Goal: Transaction & Acquisition: Download file/media

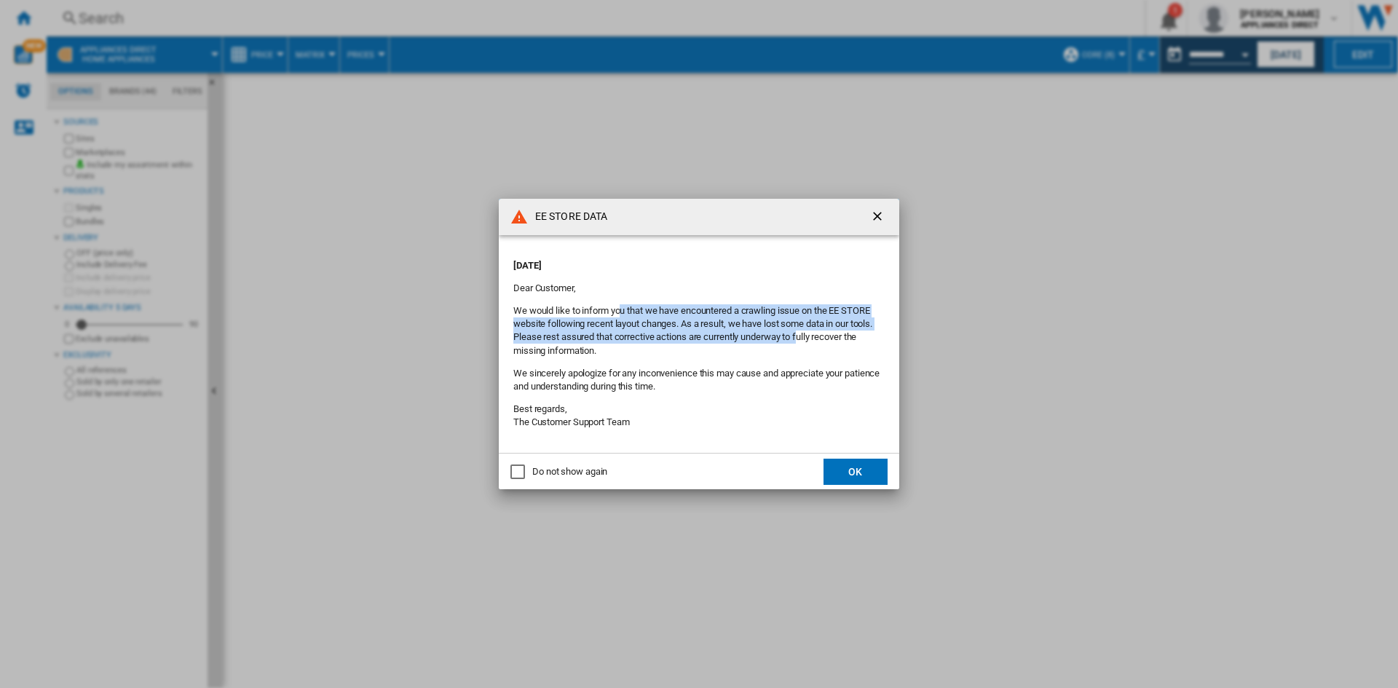
drag, startPoint x: 621, startPoint y: 318, endPoint x: 800, endPoint y: 341, distance: 181.4
click at [800, 341] on p "We would like to inform you that we have encountered a crawling issue on the EE…" at bounding box center [698, 330] width 371 height 53
click at [871, 472] on button "OK" at bounding box center [856, 472] width 64 height 26
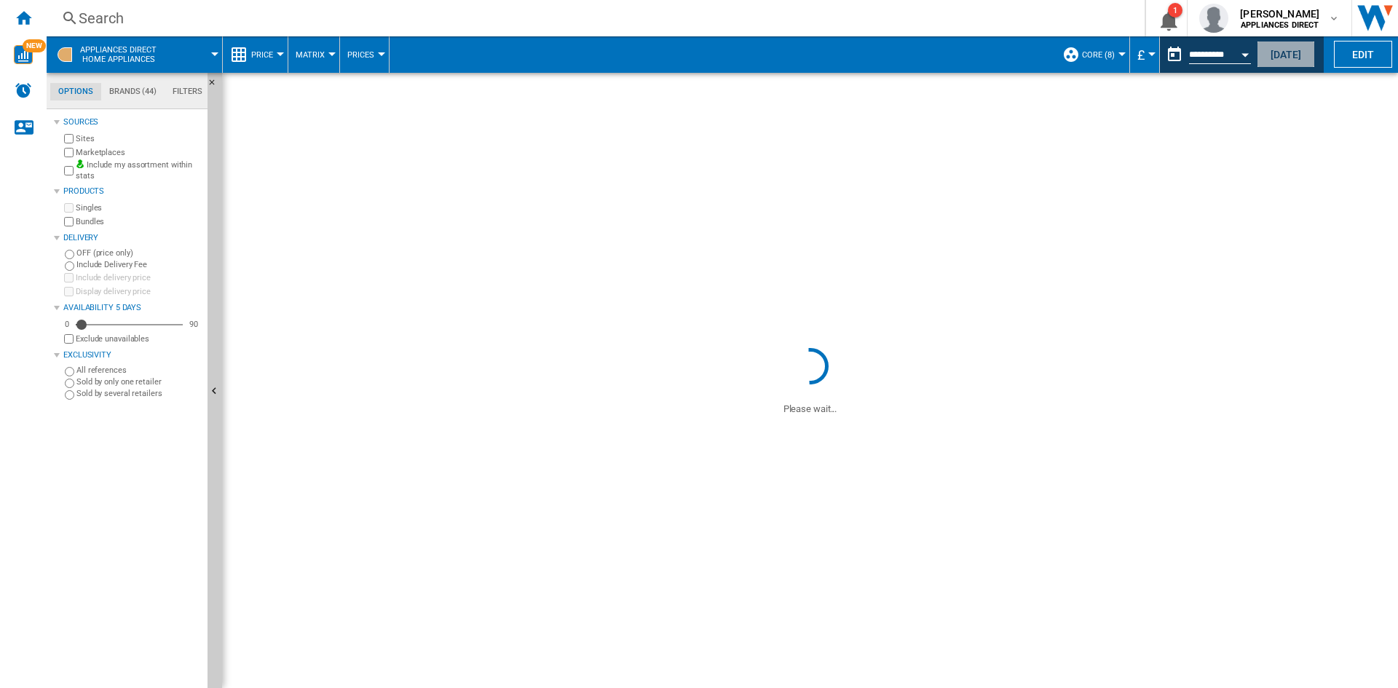
click at [1287, 52] on button "[DATE]" at bounding box center [1286, 54] width 58 height 27
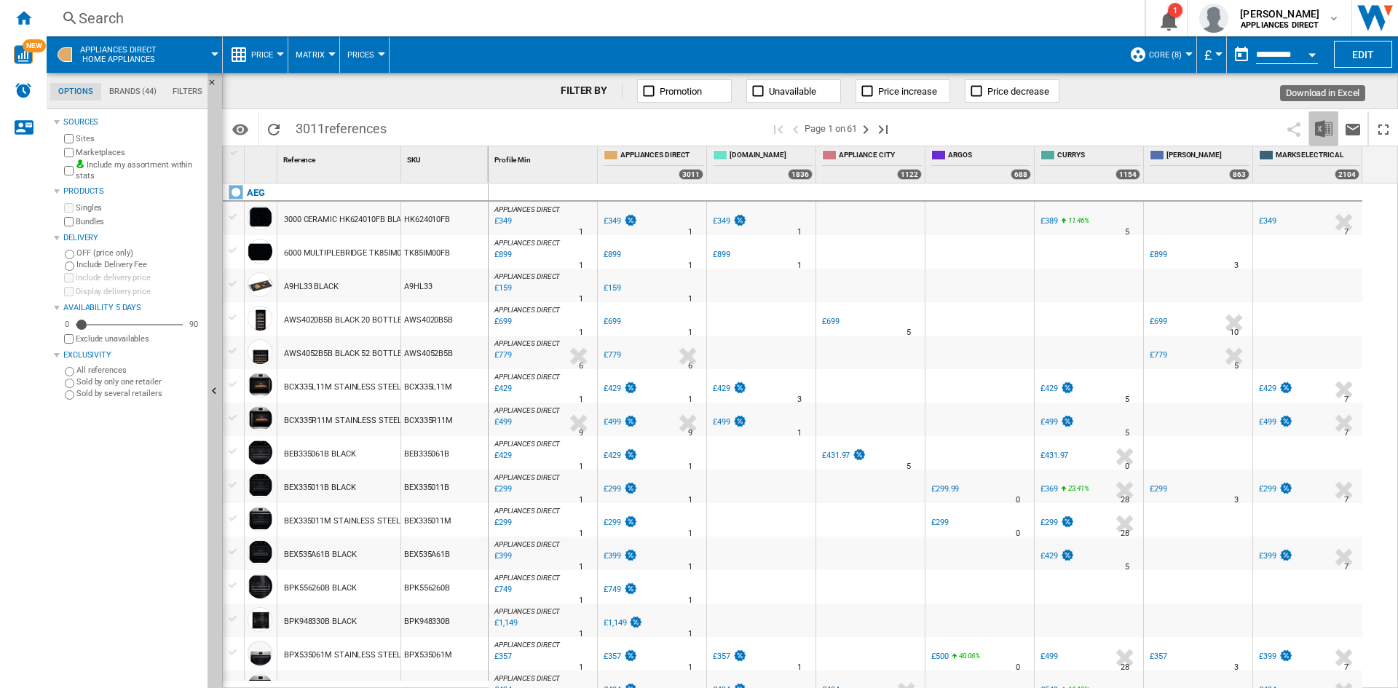
click at [1325, 130] on img "Download in Excel" at bounding box center [1323, 128] width 17 height 17
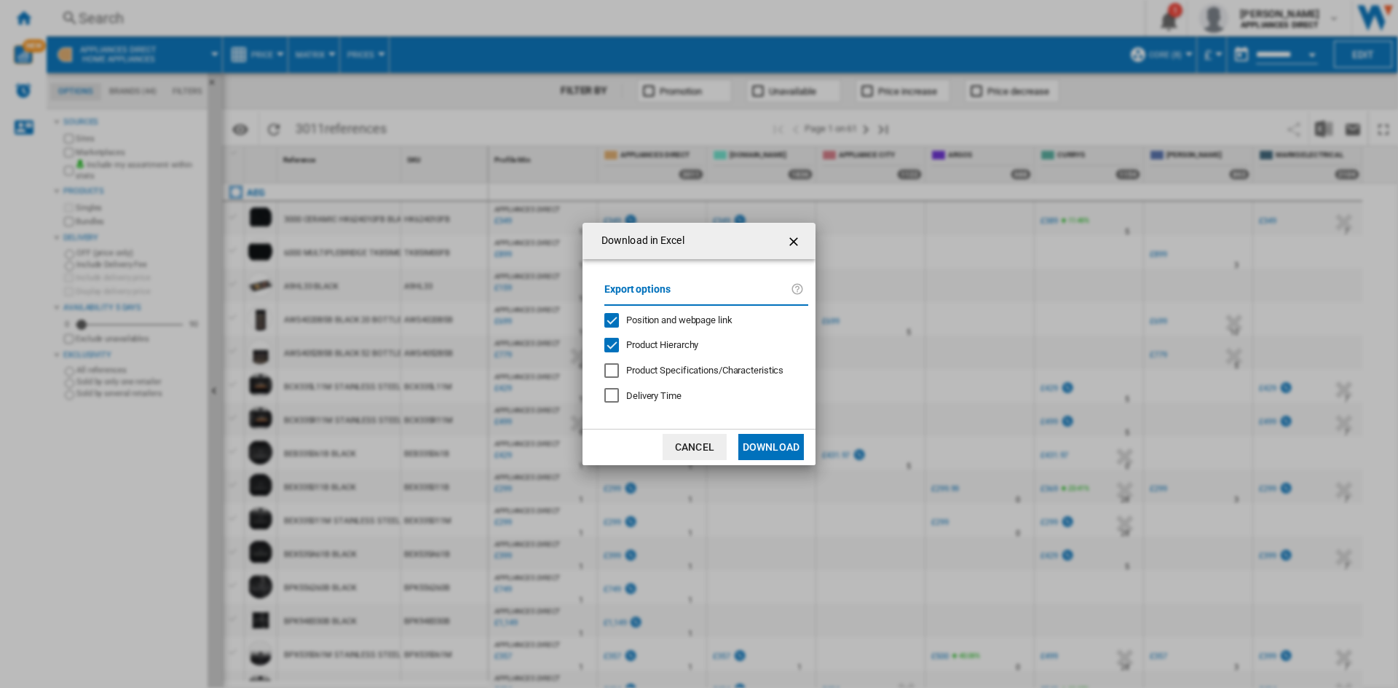
click at [787, 450] on button "Download" at bounding box center [772, 447] width 66 height 26
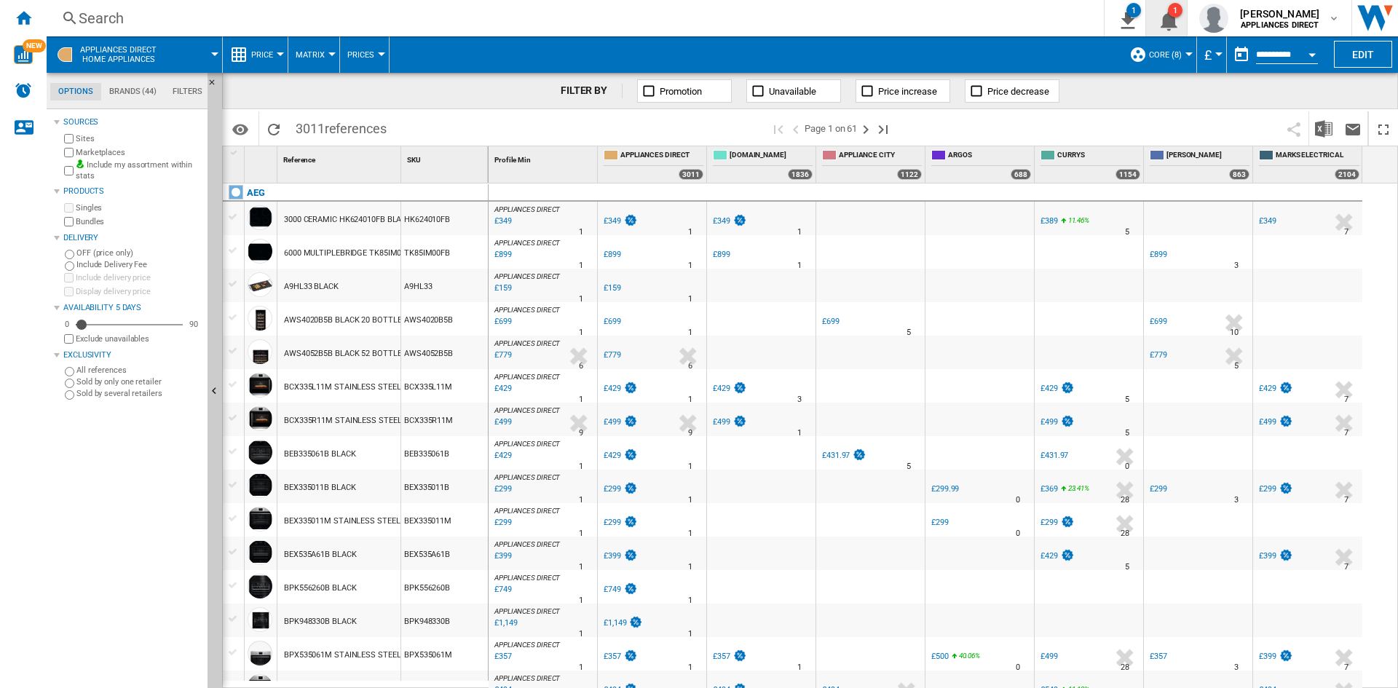
click at [1147, 25] on button "1" at bounding box center [1166, 18] width 41 height 36
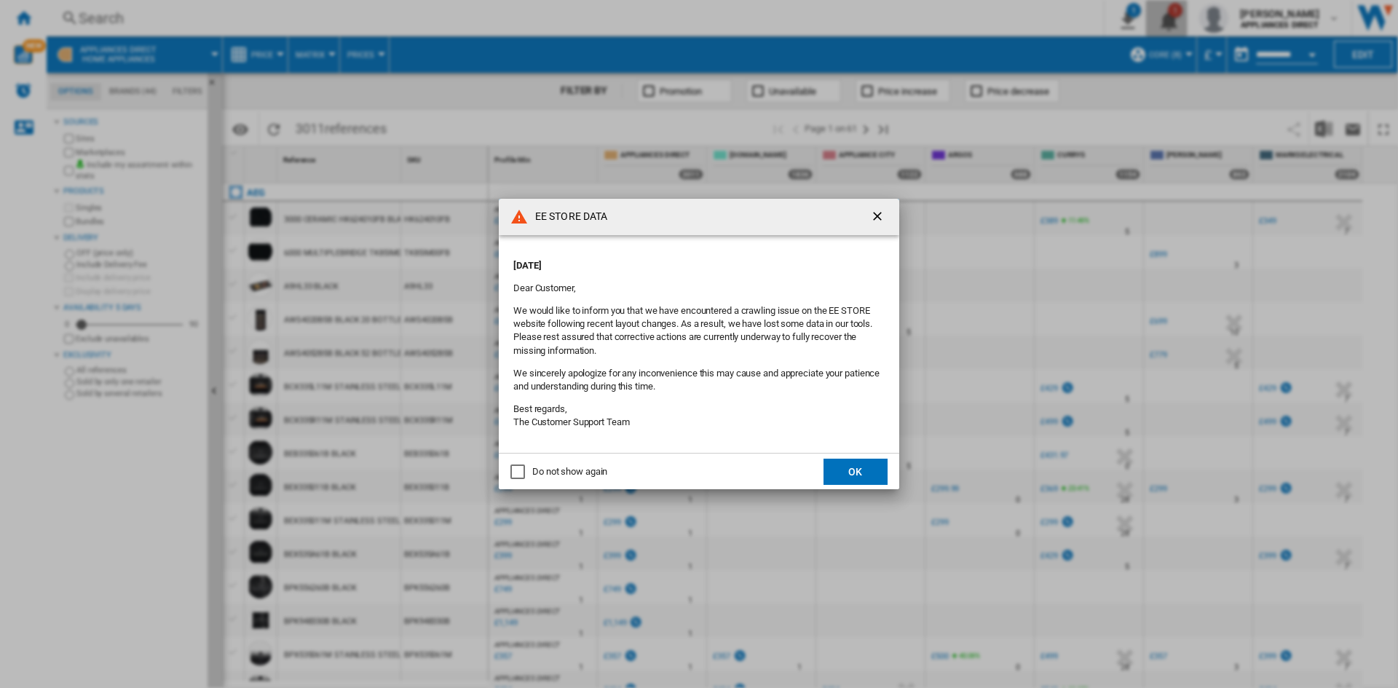
click at [1138, 23] on div "EE STORE DATA [DATE] Dear Customer, We would like to inform you that we have en…" at bounding box center [699, 344] width 1398 height 688
click at [866, 474] on button "OK" at bounding box center [856, 472] width 64 height 26
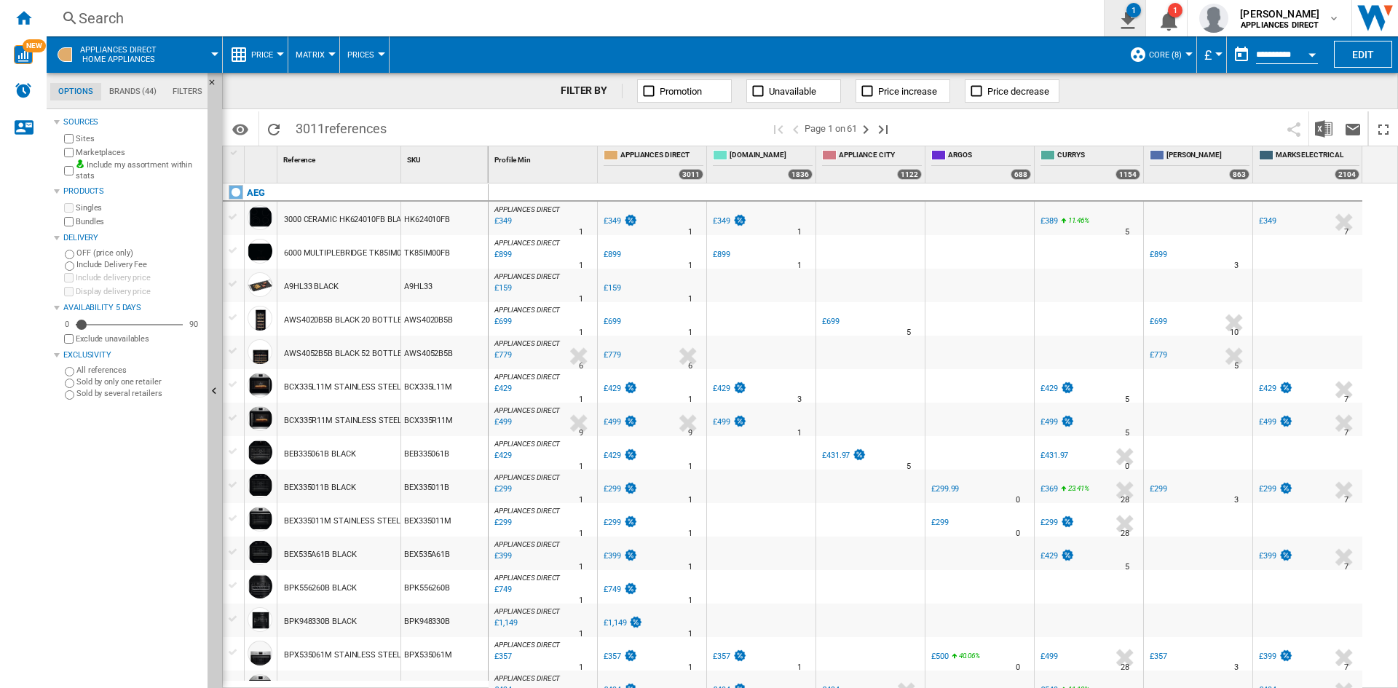
click at [1130, 10] on div "1" at bounding box center [1134, 10] width 15 height 15
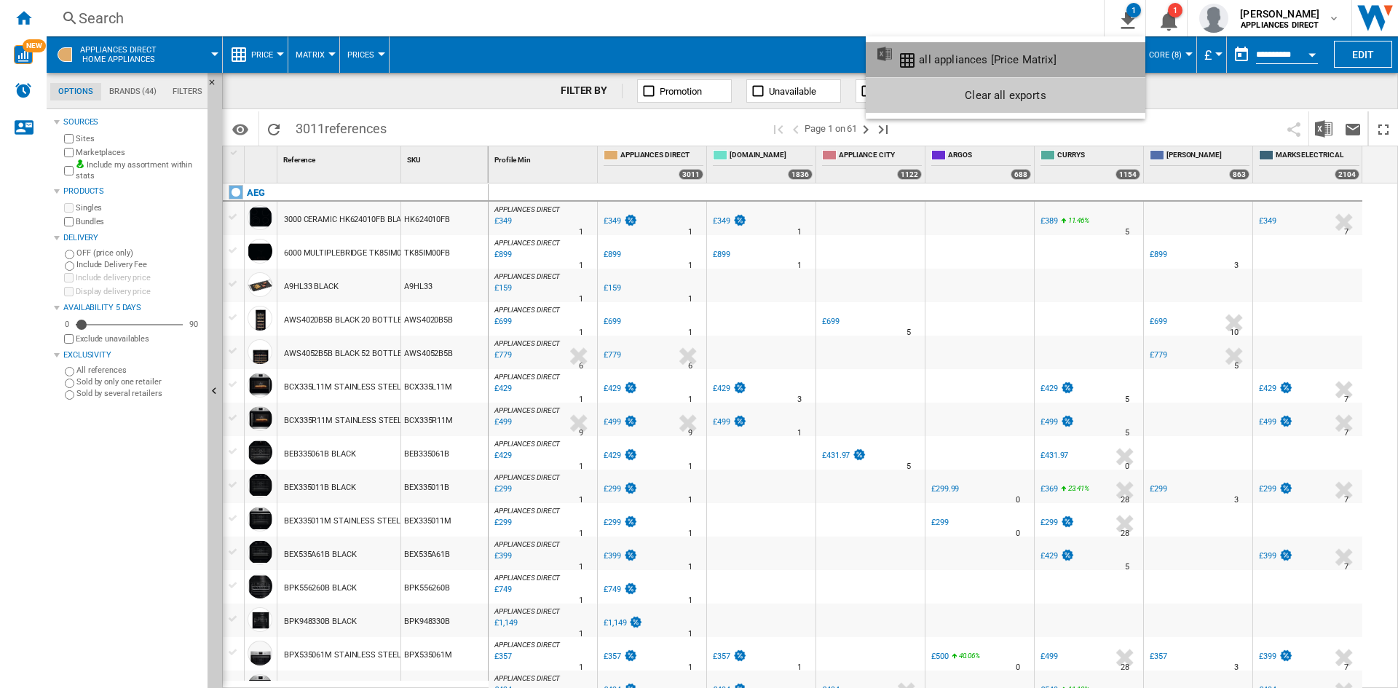
click at [1035, 63] on div "all appliances [Price Matrix]" at bounding box center [987, 59] width 137 height 13
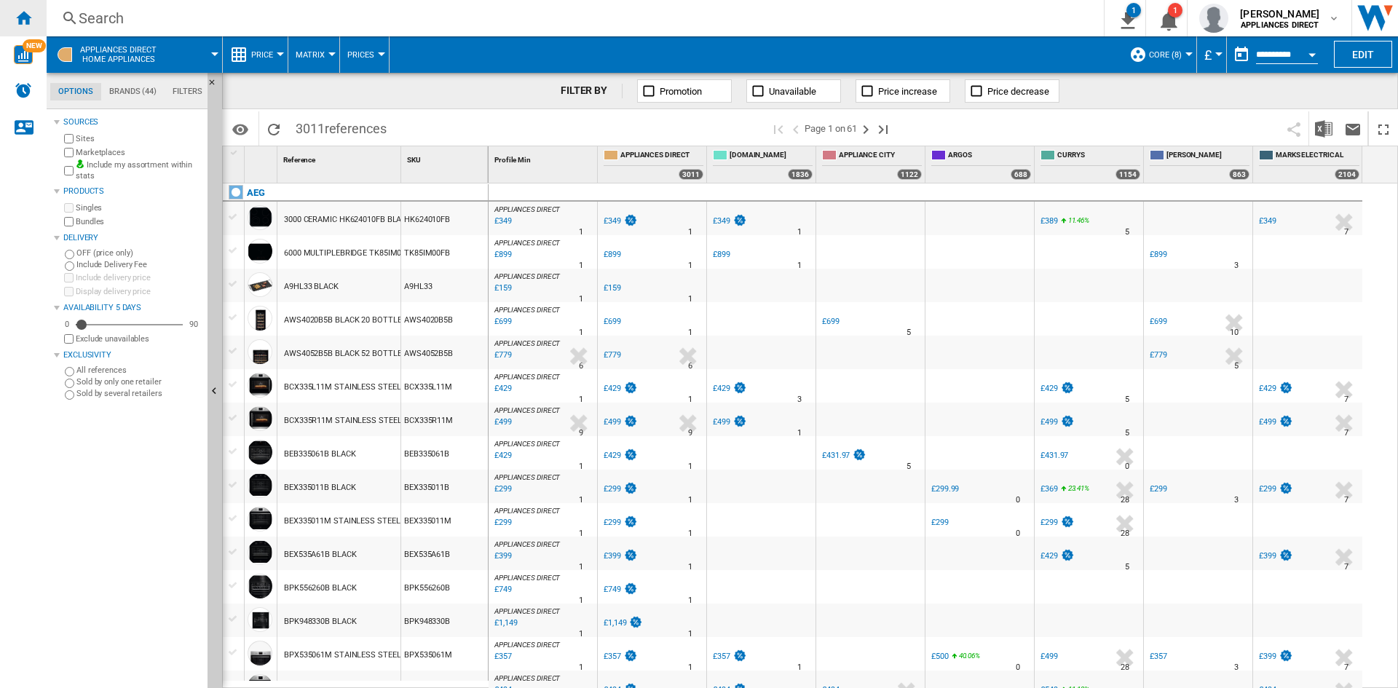
click at [28, 17] on ng-md-icon "Home" at bounding box center [23, 17] width 17 height 17
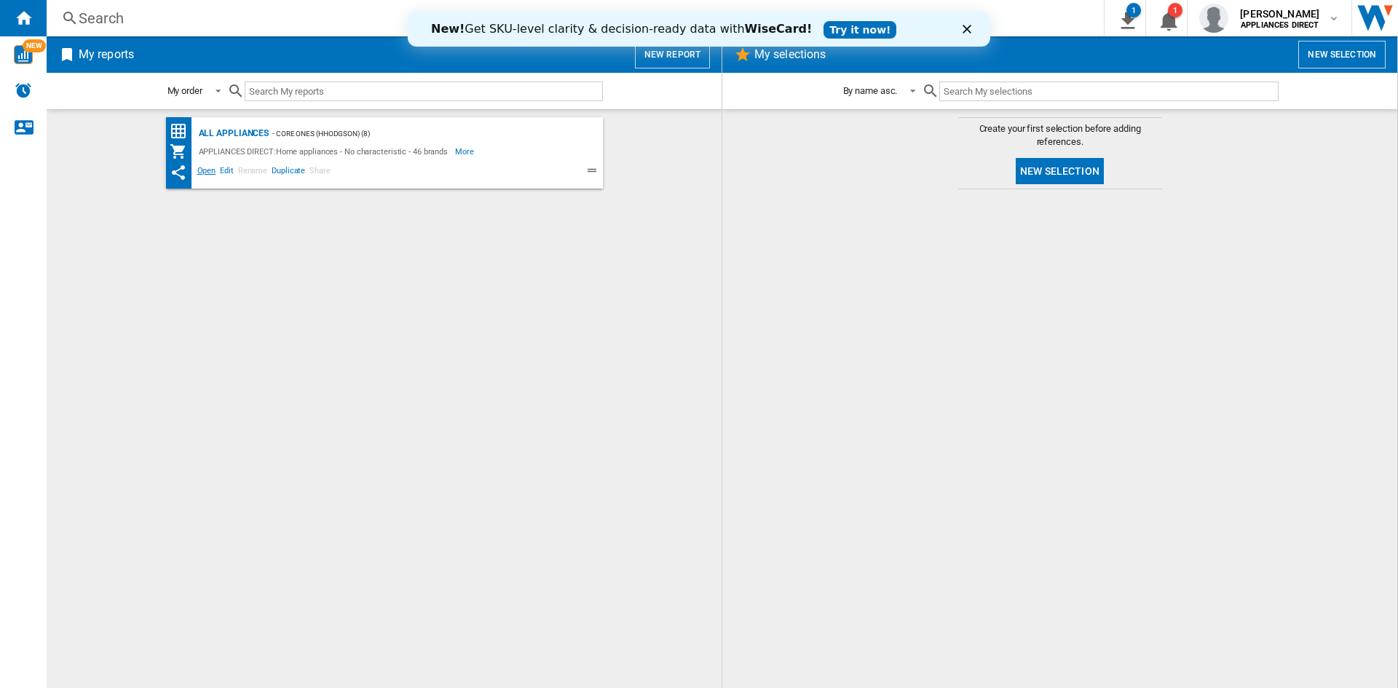
click at [215, 170] on span "Open" at bounding box center [206, 172] width 23 height 17
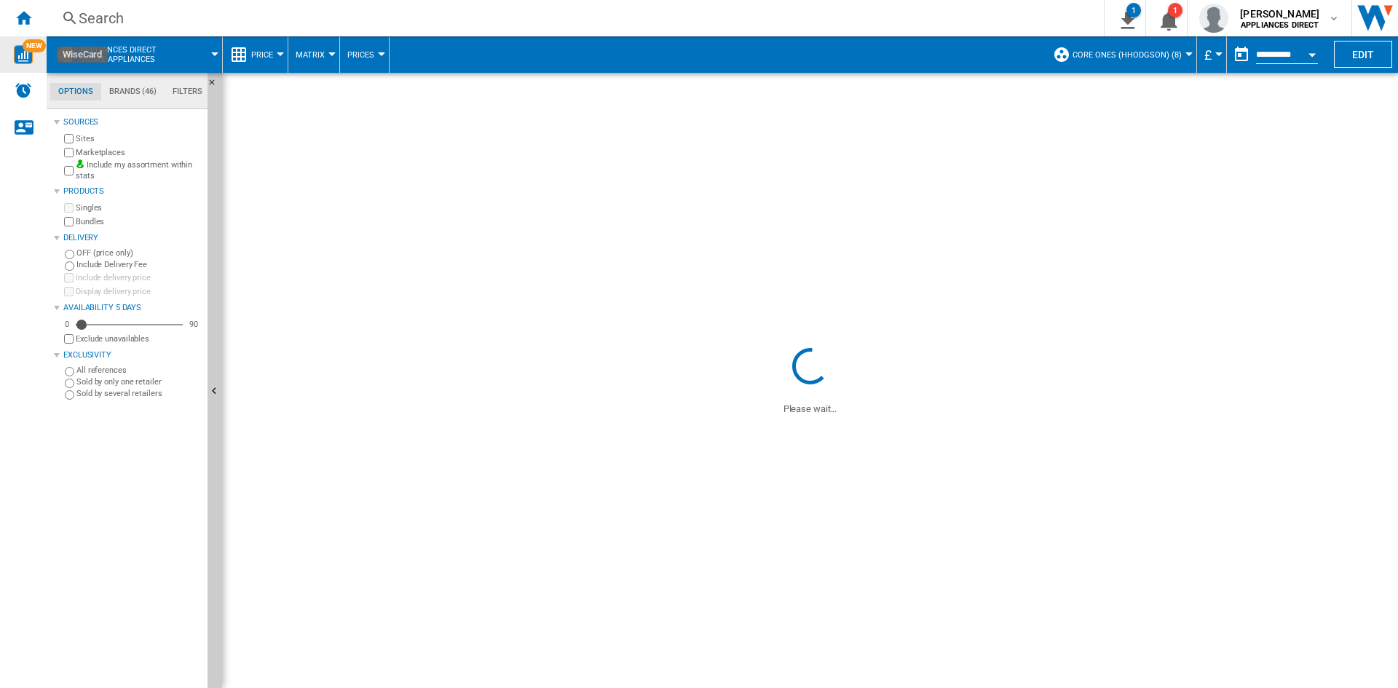
click at [20, 52] on img "WiseCard" at bounding box center [23, 54] width 19 height 19
click at [29, 31] on div "Home" at bounding box center [23, 18] width 47 height 36
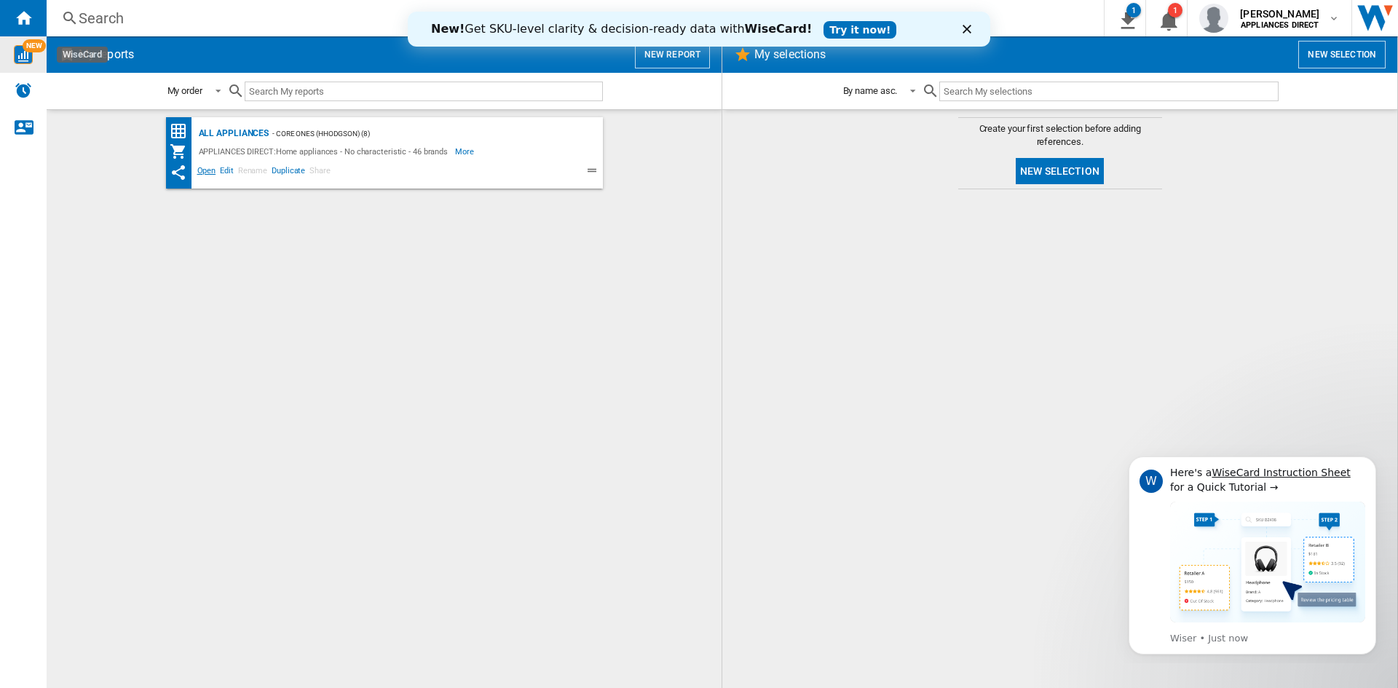
click at [212, 165] on span "Open" at bounding box center [206, 172] width 23 height 17
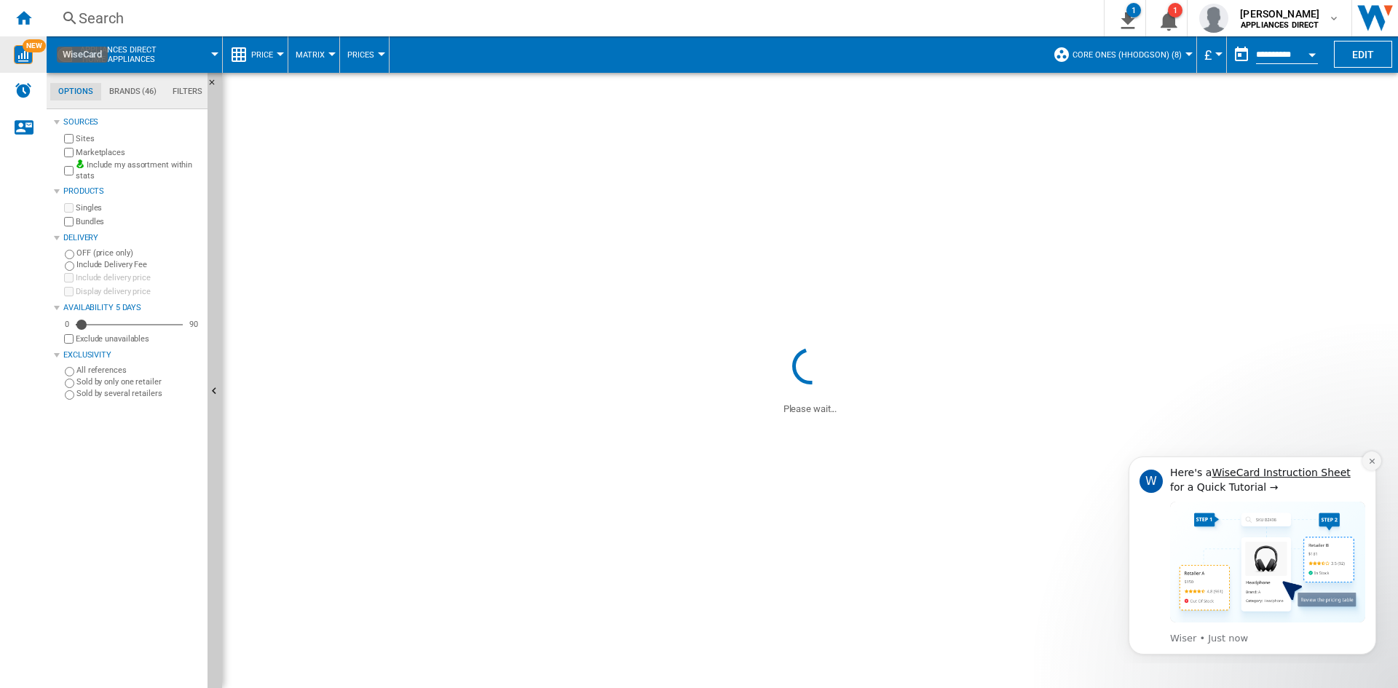
click at [1365, 462] on button "Dismiss notification" at bounding box center [1372, 461] width 19 height 19
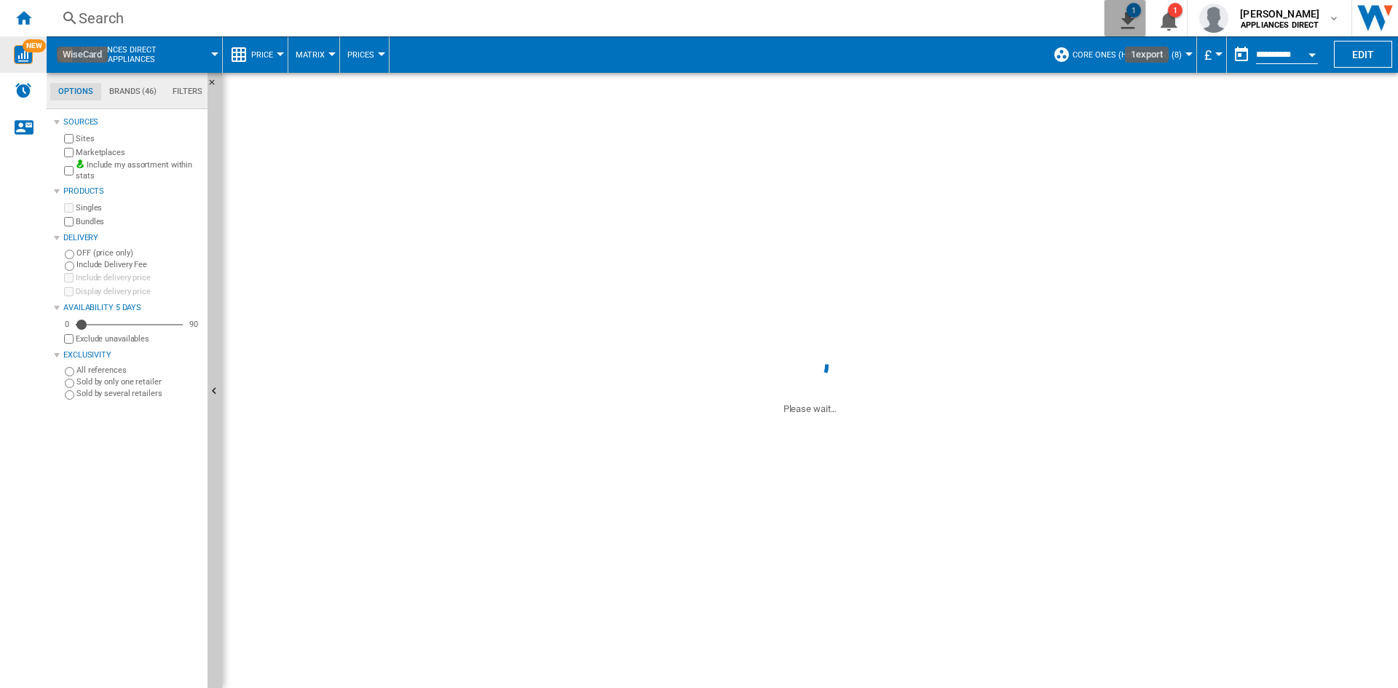
click at [1123, 12] on ng-md-icon "1\a export" at bounding box center [1125, 18] width 17 height 18
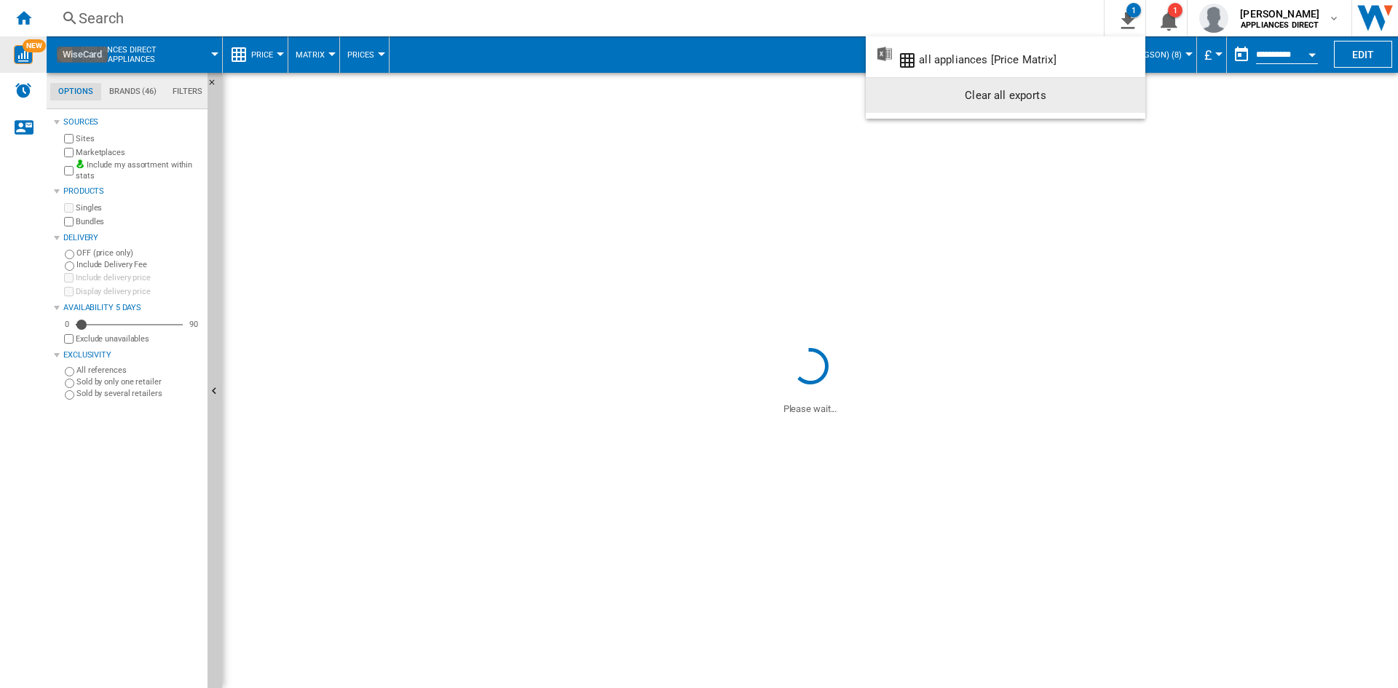
click at [1030, 104] on div "Clear all exports" at bounding box center [1006, 95] width 256 height 26
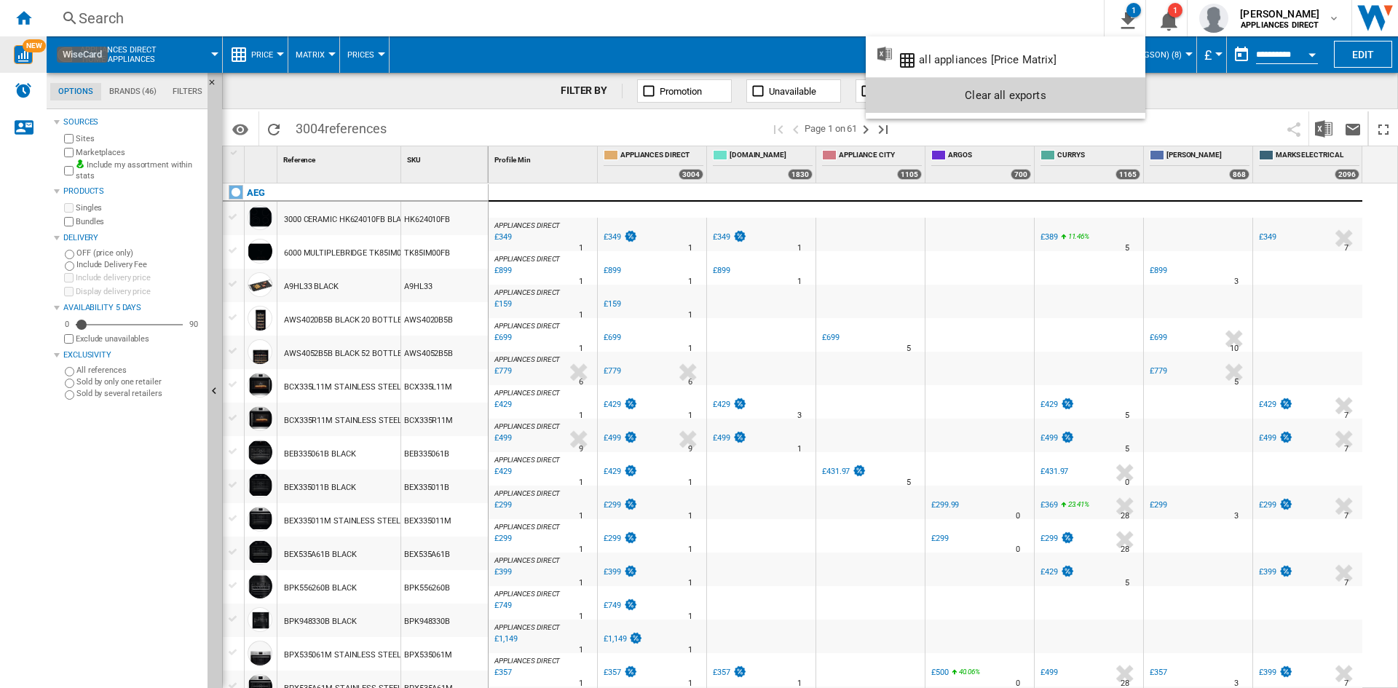
click at [1036, 86] on span "Price decrease" at bounding box center [1019, 91] width 62 height 11
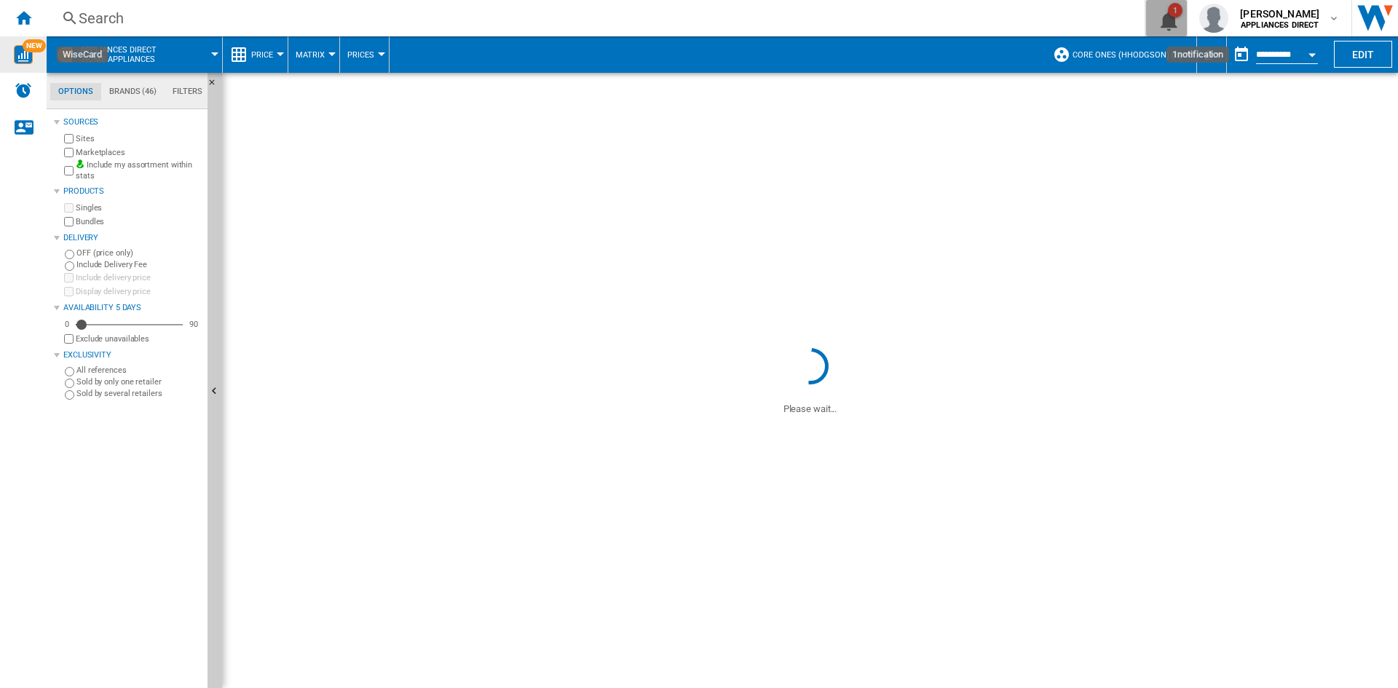
click at [1174, 21] on ng-md-icon "1\a notification" at bounding box center [1166, 18] width 17 height 18
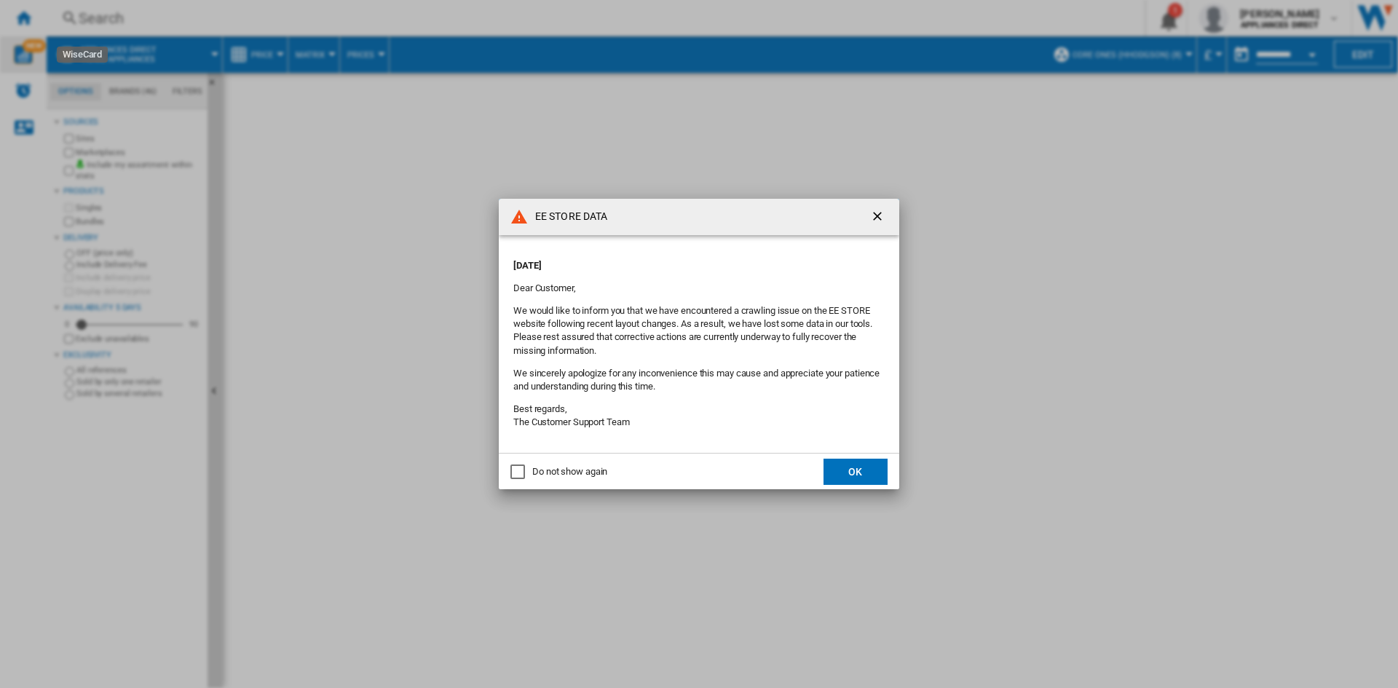
click at [524, 465] on div "Do not show again" at bounding box center [518, 472] width 15 height 15
click at [859, 474] on button "OK" at bounding box center [856, 472] width 64 height 26
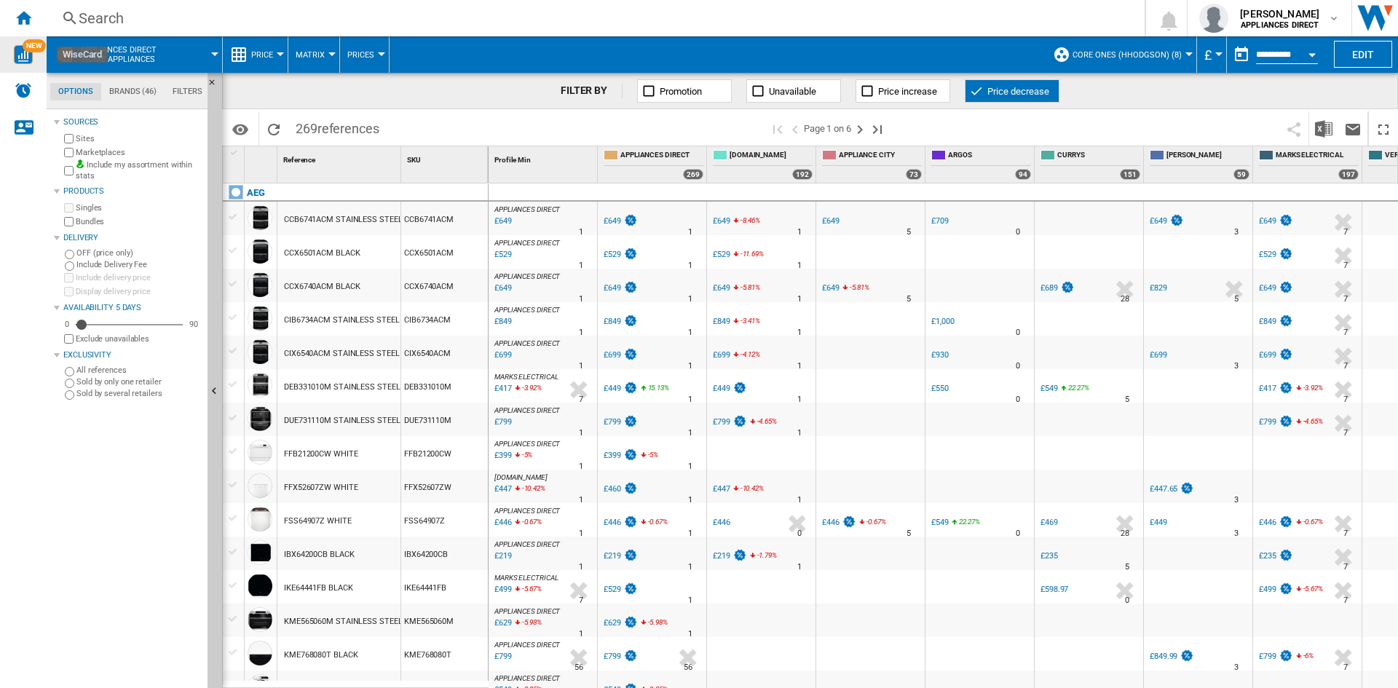
click at [972, 90] on ng-md-icon at bounding box center [976, 91] width 15 height 15
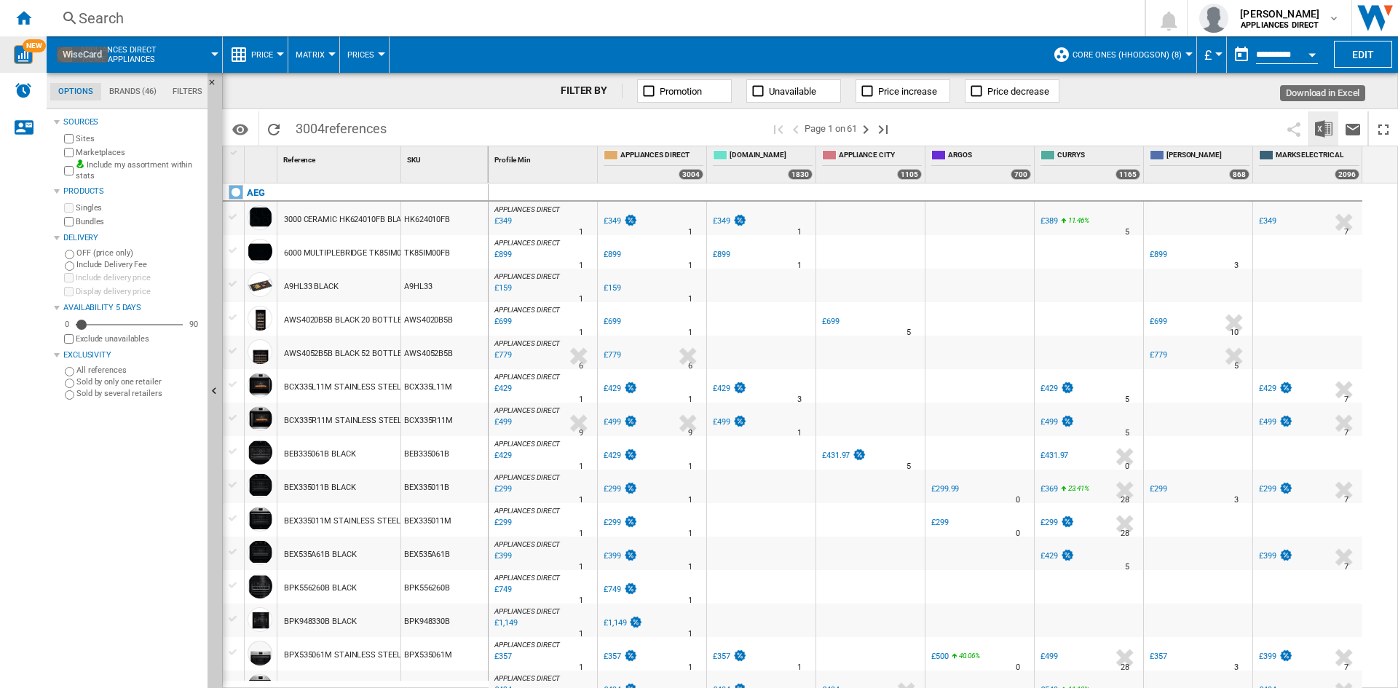
click at [1324, 122] on img "Download in Excel" at bounding box center [1323, 128] width 17 height 17
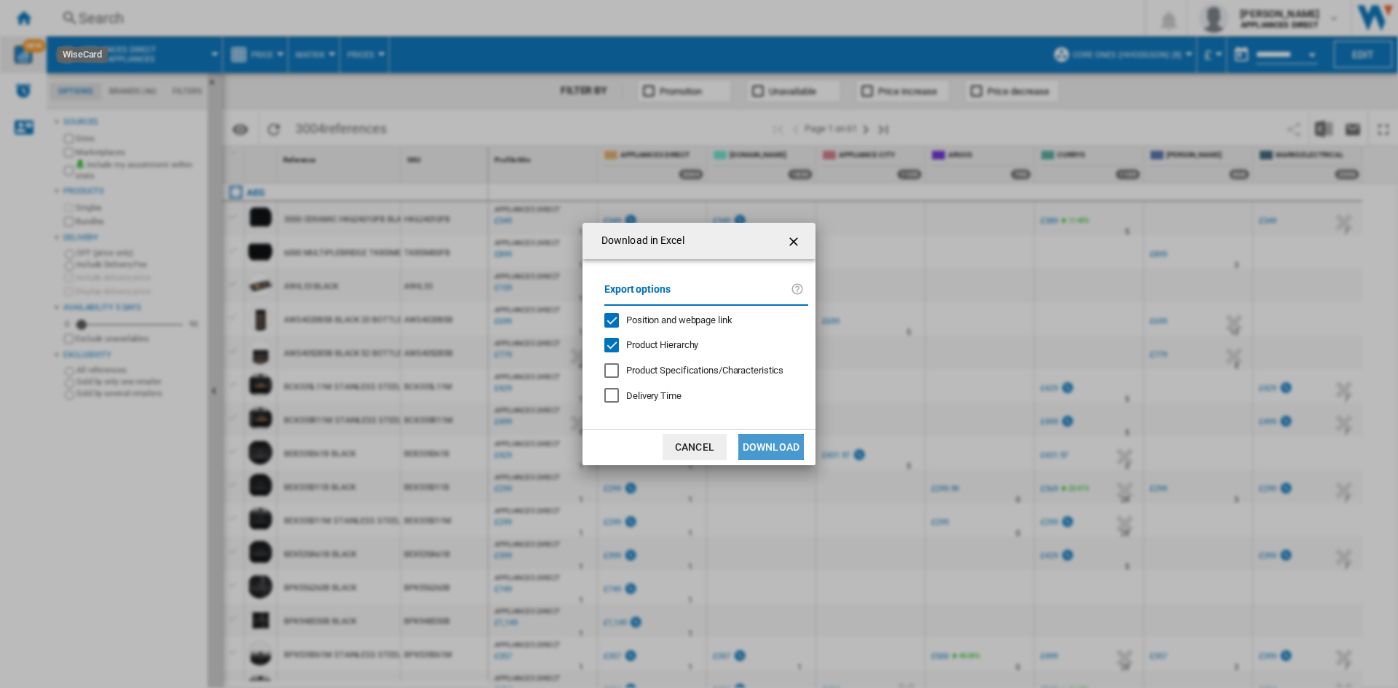
click at [776, 439] on button "Download" at bounding box center [772, 447] width 66 height 26
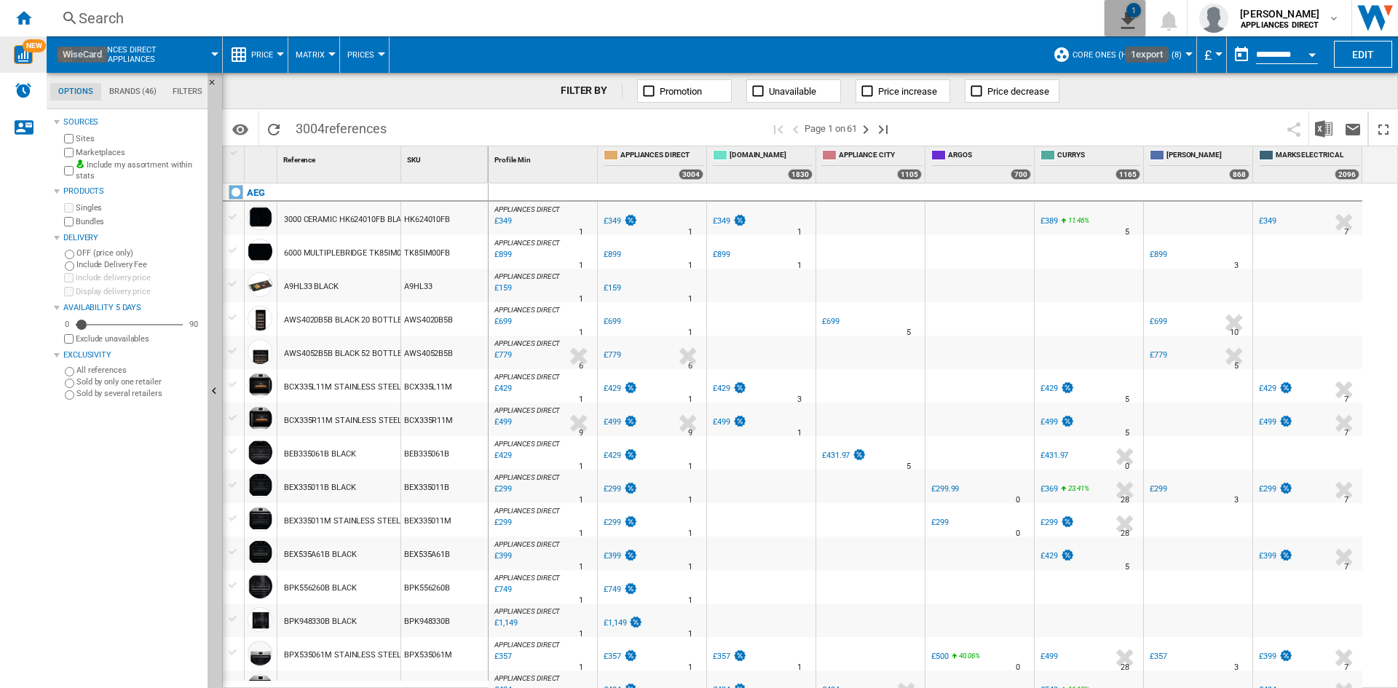
click at [1136, 20] on button "1" at bounding box center [1125, 18] width 41 height 36
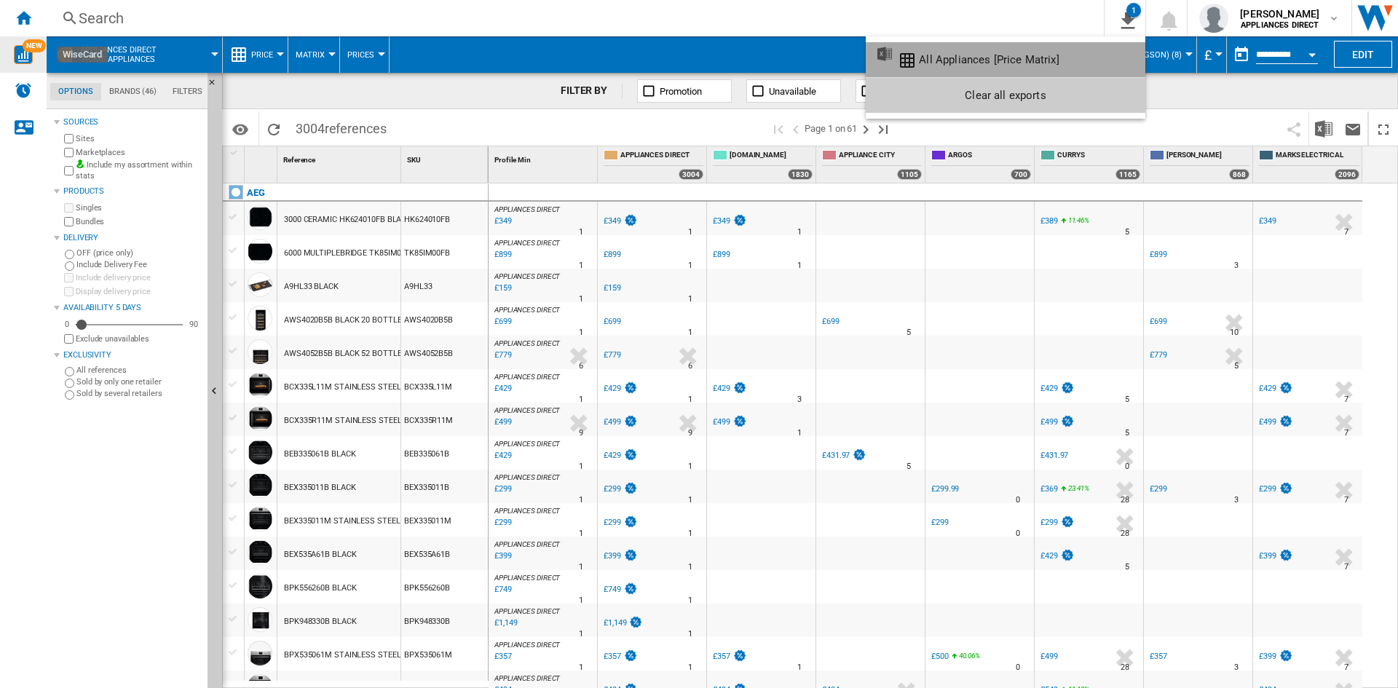
click at [1027, 66] on button "All Appliances [Price Matrix]" at bounding box center [1006, 59] width 280 height 35
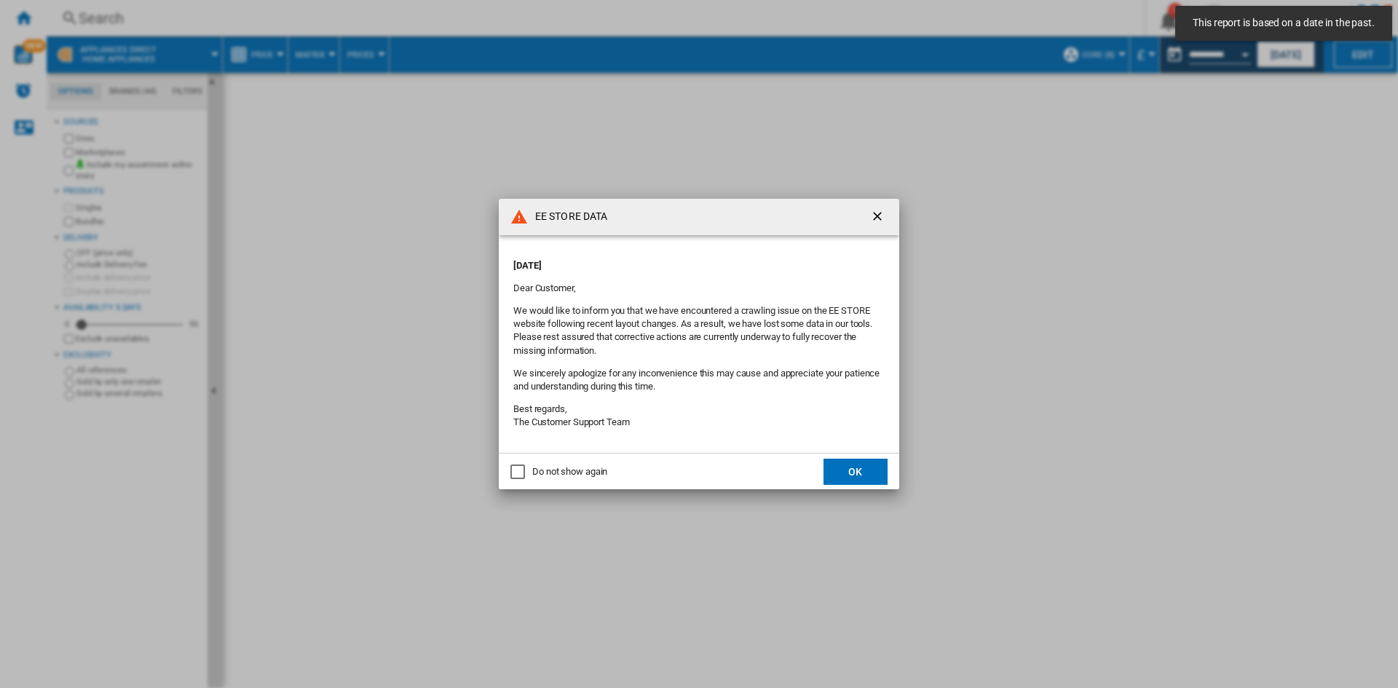
click at [518, 479] on div "Do not show again" at bounding box center [518, 472] width 15 height 15
click at [866, 473] on button "OK" at bounding box center [856, 472] width 64 height 26
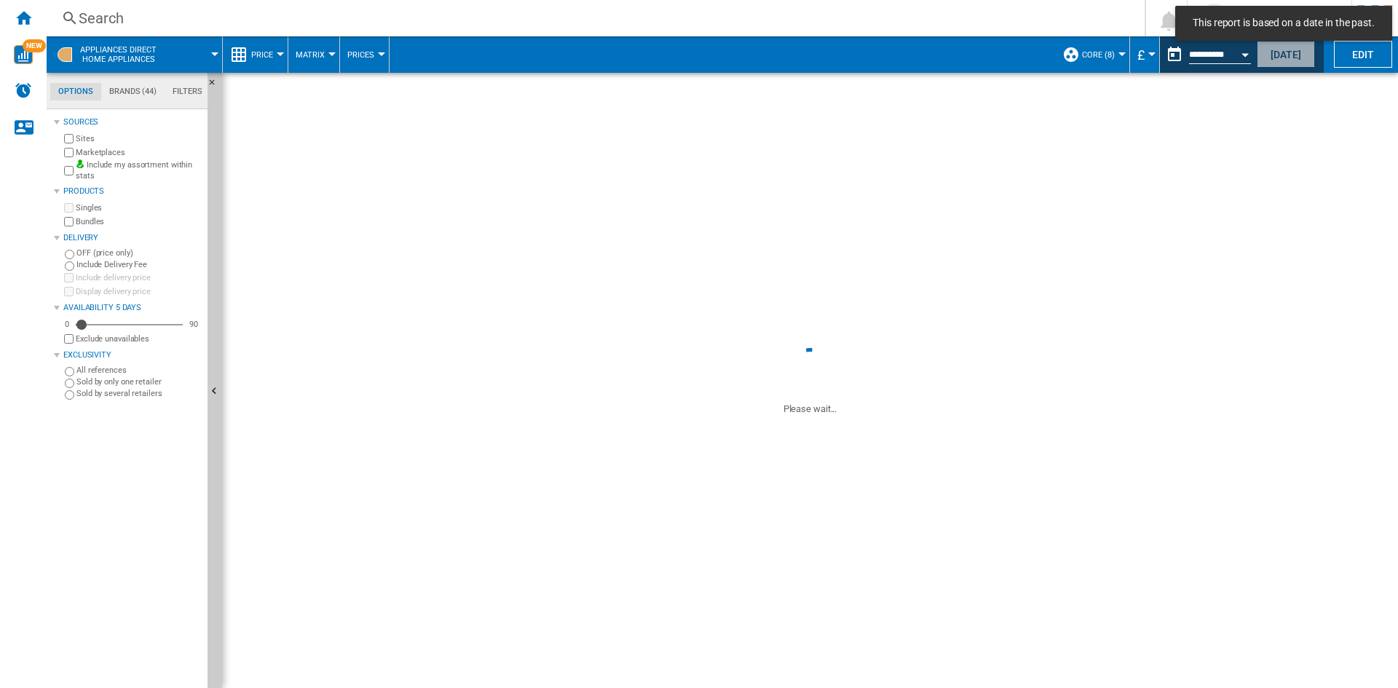
click at [1279, 63] on button "[DATE]" at bounding box center [1286, 54] width 58 height 27
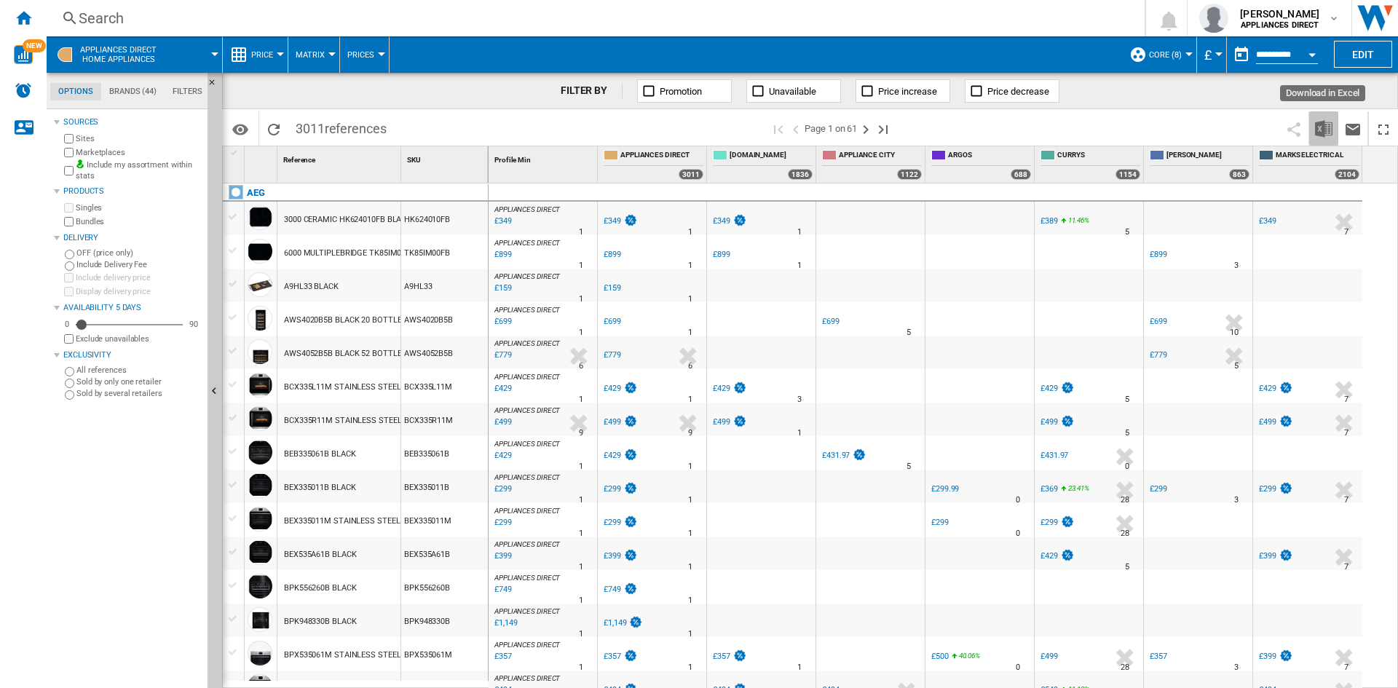
click at [1318, 138] on button "Download in Excel" at bounding box center [1324, 128] width 29 height 34
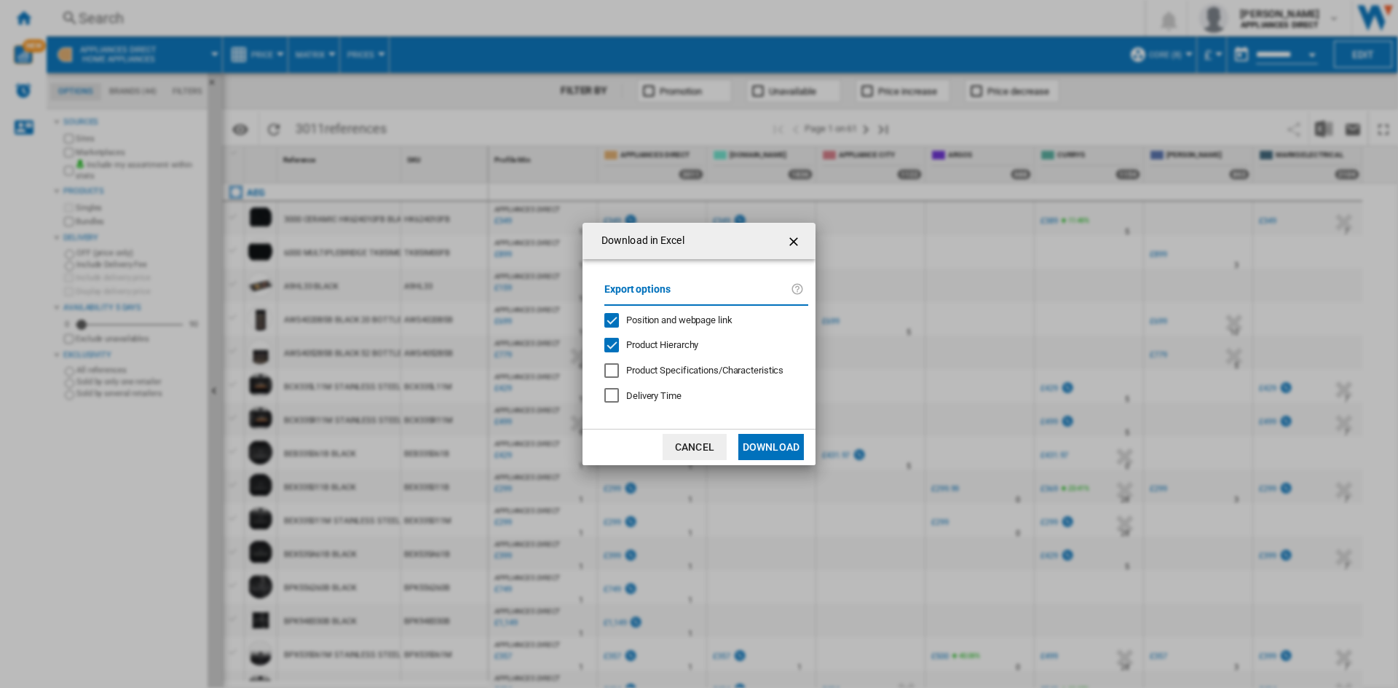
click at [764, 443] on button "Download" at bounding box center [772, 447] width 66 height 26
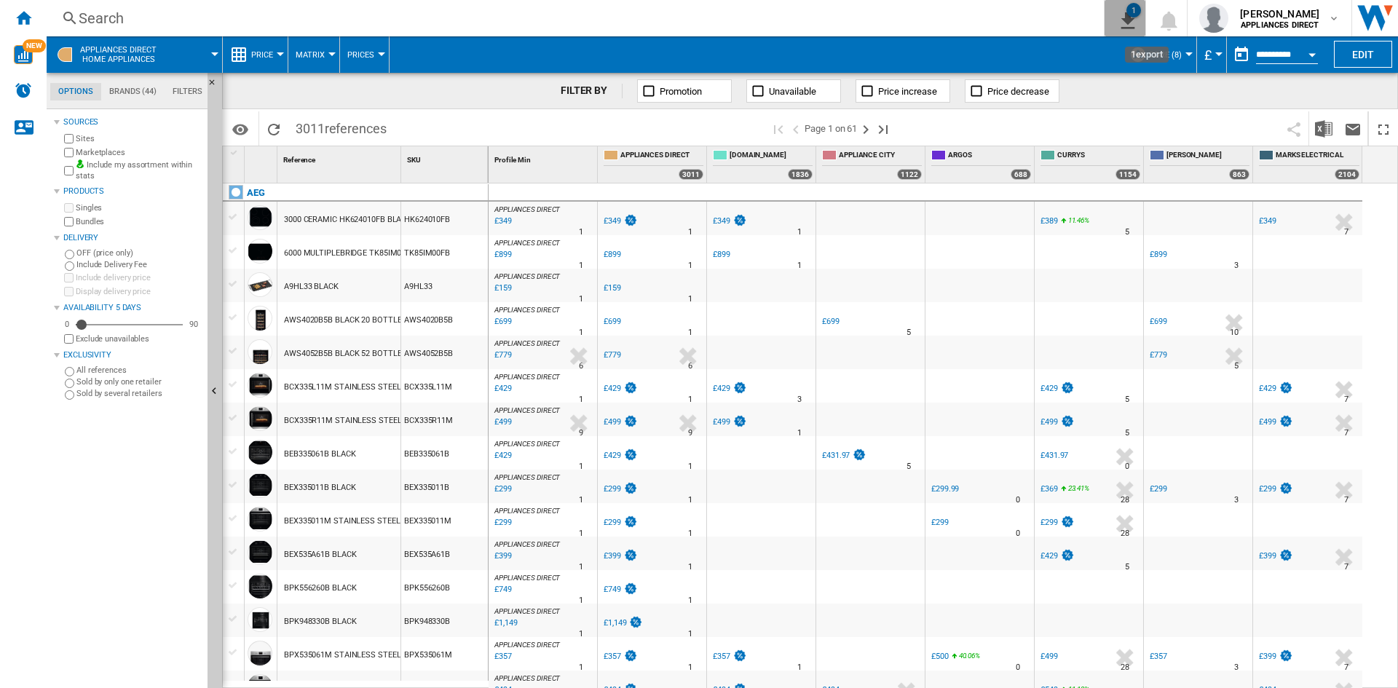
click at [1106, 7] on button "1" at bounding box center [1125, 18] width 41 height 36
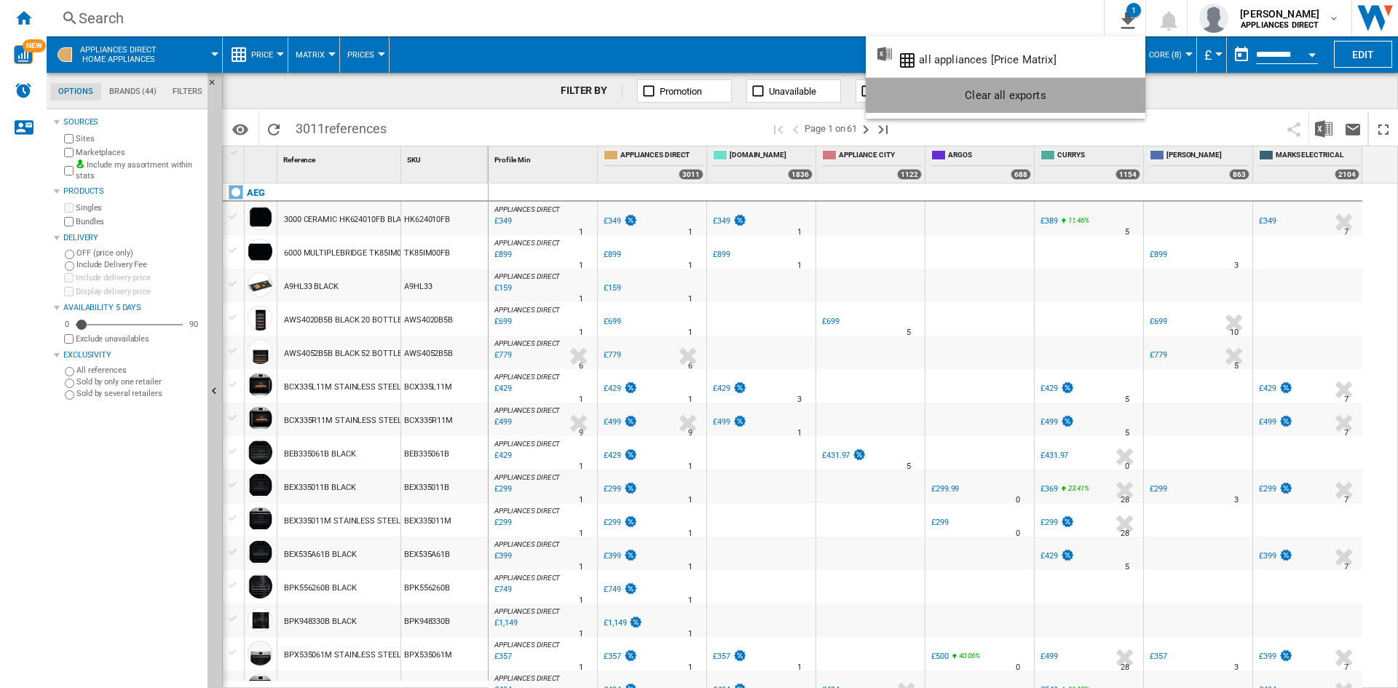
click at [1078, 95] on div "Clear all exports" at bounding box center [1006, 95] width 256 height 26
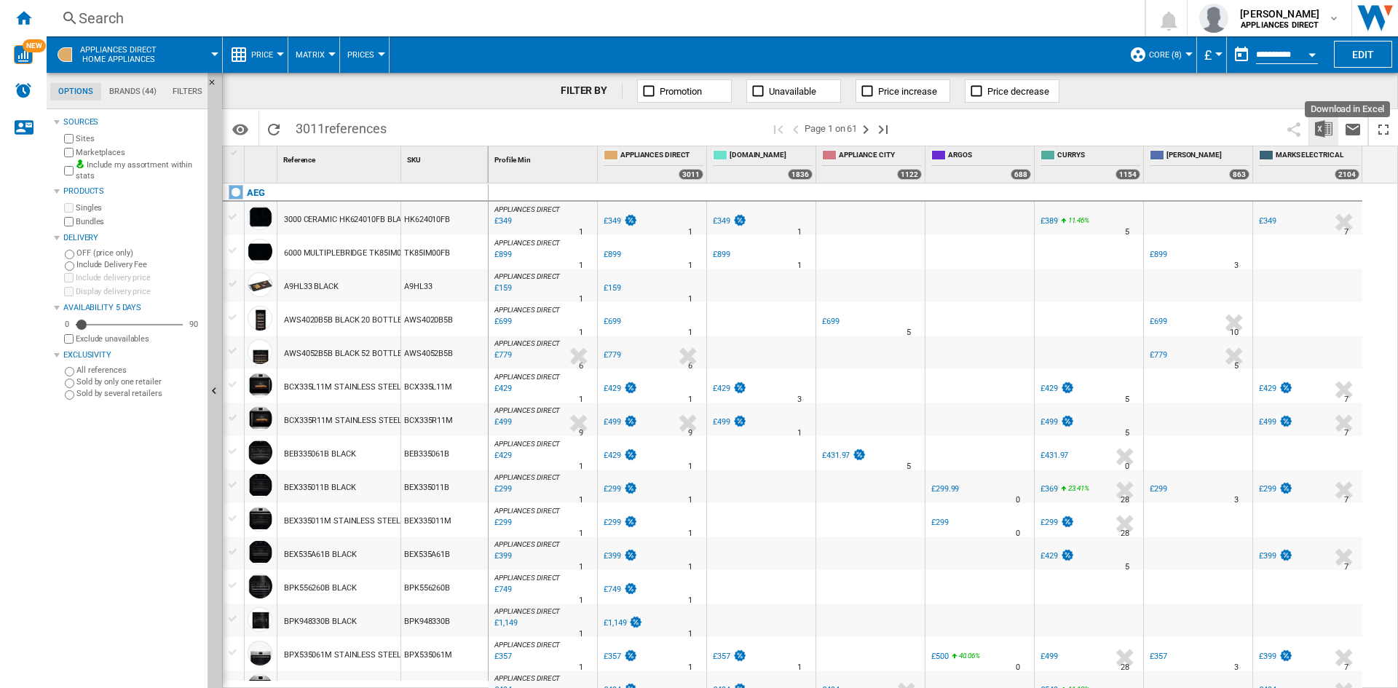
click at [1314, 139] on button "Download in Excel" at bounding box center [1324, 128] width 29 height 34
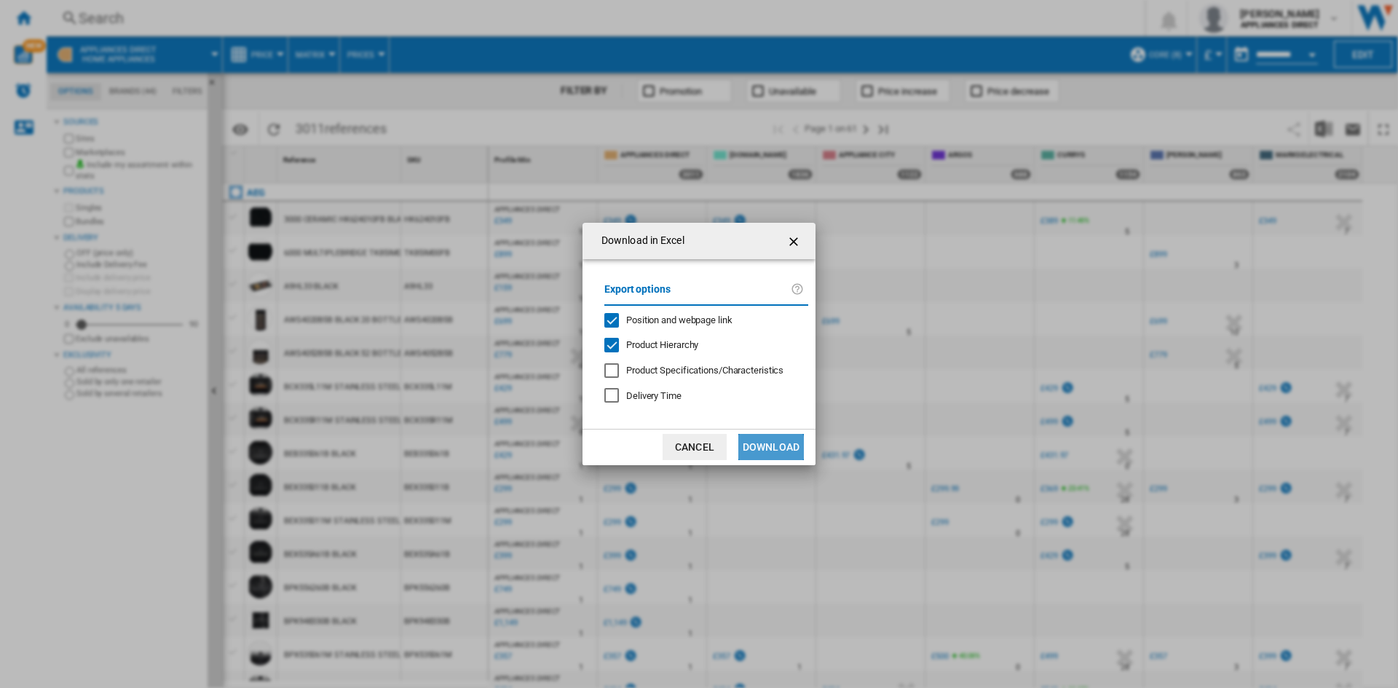
click at [762, 452] on button "Download" at bounding box center [772, 447] width 66 height 26
